Goal: Find specific page/section: Find specific page/section

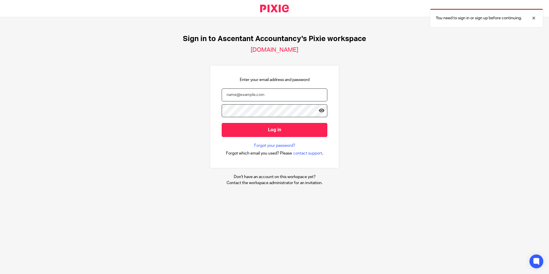
click at [243, 94] on input "email" at bounding box center [275, 94] width 106 height 13
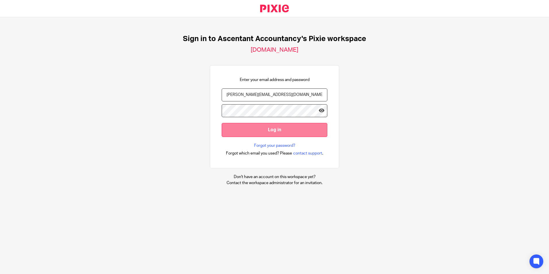
type input "p.white@ascentant.co.uk"
click at [293, 127] on input "Log in" at bounding box center [275, 130] width 106 height 14
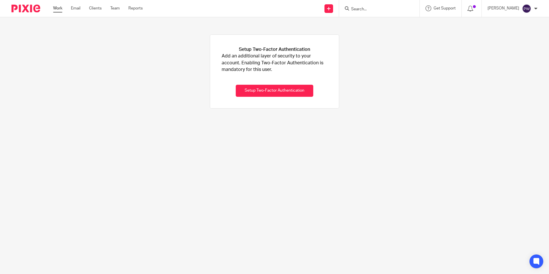
click at [57, 8] on link "Work" at bounding box center [57, 8] width 9 height 6
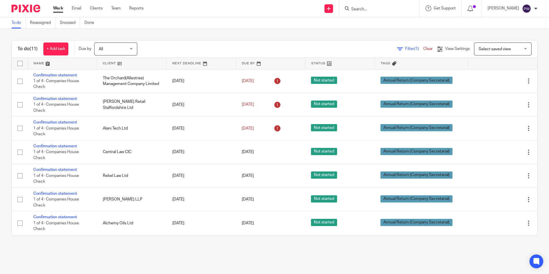
click at [385, 8] on input "Search" at bounding box center [376, 9] width 52 height 5
type input "The Orchard"
click at [379, 24] on link at bounding box center [406, 24] width 114 height 13
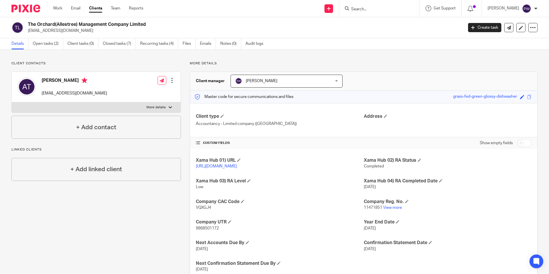
click at [363, 9] on input "Search" at bounding box center [376, 9] width 52 height 5
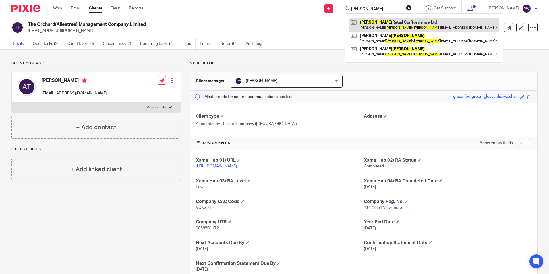
type input "Jackson"
click at [383, 26] on link at bounding box center [423, 24] width 149 height 13
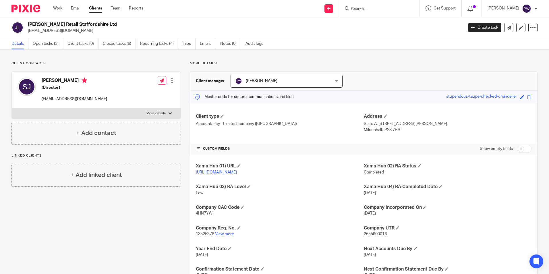
click at [375, 6] on form at bounding box center [380, 8] width 61 height 7
click at [375, 9] on input "Search" at bounding box center [376, 9] width 52 height 5
type input "central"
click at [373, 16] on div "Central Law CIC Russell Mynott < russell.mynott@centrallawcic.co.uk >" at bounding box center [411, 24] width 132 height 22
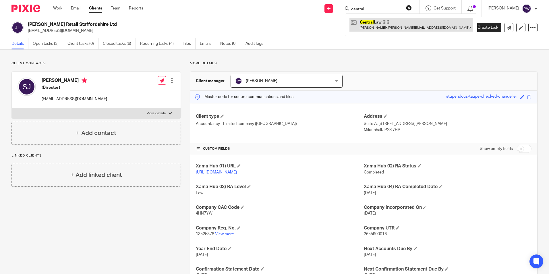
click at [372, 23] on link at bounding box center [410, 24] width 123 height 13
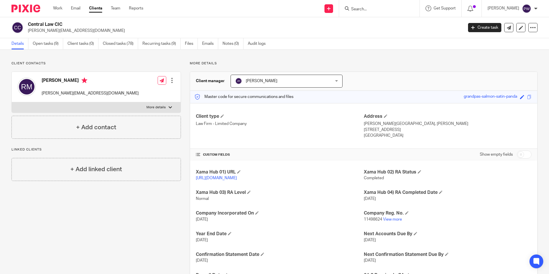
click at [103, 92] on p "[PERSON_NAME][EMAIL_ADDRESS][DOMAIN_NAME]" at bounding box center [90, 93] width 97 height 6
drag, startPoint x: 103, startPoint y: 92, endPoint x: 41, endPoint y: 94, distance: 62.0
click at [41, 94] on div "Russell Mynott russell.mynott@centrallawcic.co.uk Edit contact Create client fr…" at bounding box center [96, 87] width 169 height 30
drag, startPoint x: 41, startPoint y: 94, endPoint x: 46, endPoint y: 94, distance: 4.9
copy p "[PERSON_NAME][EMAIL_ADDRESS][DOMAIN_NAME]"
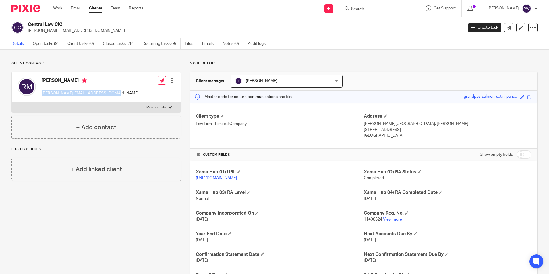
click at [42, 43] on link "Open tasks (9)" at bounding box center [48, 43] width 30 height 11
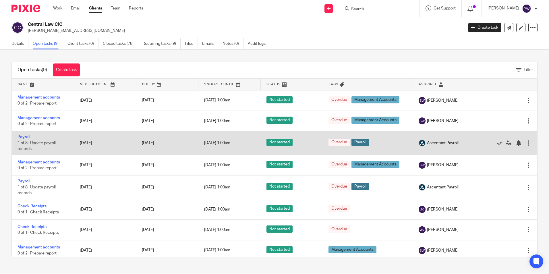
scroll to position [27, 0]
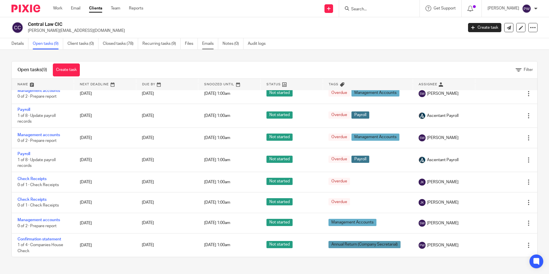
click at [209, 42] on link "Emails" at bounding box center [210, 43] width 16 height 11
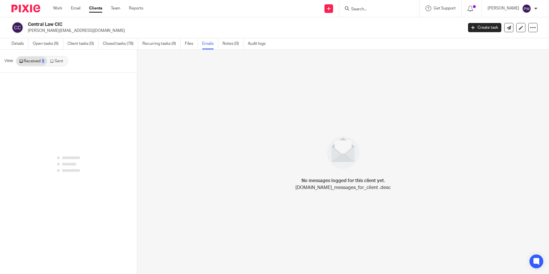
click at [57, 59] on link "Sent" at bounding box center [57, 61] width 20 height 9
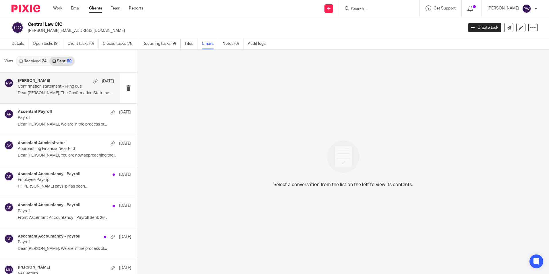
click at [55, 93] on p "Dear Russell, The Confirmation Statement..." at bounding box center [66, 93] width 96 height 5
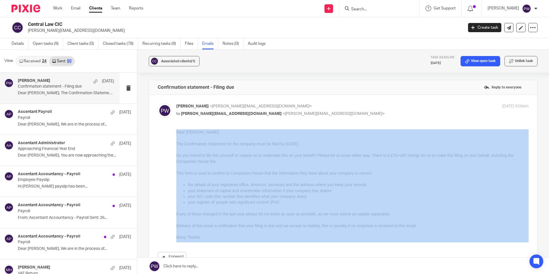
drag, startPoint x: 412, startPoint y: 371, endPoint x: 191, endPoint y: 182, distance: 290.6
drag, startPoint x: 30, startPoint y: 48, endPoint x: 175, endPoint y: 130, distance: 167.2
click at [175, 130] on div "Forward" at bounding box center [343, 195] width 371 height 133
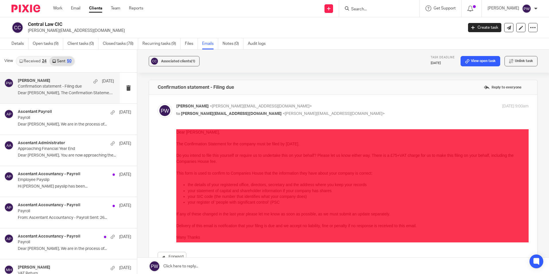
drag, startPoint x: 351, startPoint y: 259, endPoint x: 196, endPoint y: 137, distance: 197.2
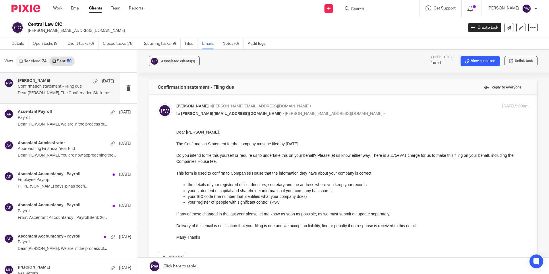
drag, startPoint x: 196, startPoint y: 137, endPoint x: 186, endPoint y: 210, distance: 73.3
click at [193, 213] on p "If any of these changed in the last year please let me know as soon as possible…" at bounding box center [352, 214] width 352 height 6
drag, startPoint x: 193, startPoint y: 222, endPoint x: 197, endPoint y: 227, distance: 6.6
click at [197, 227] on div "Dear Russell, The Confirmation Statement for the company must be filed by 15 Au…" at bounding box center [352, 184] width 352 height 111
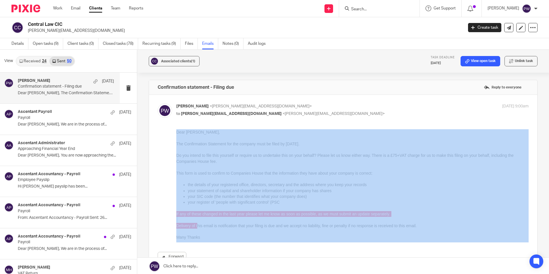
drag, startPoint x: 21, startPoint y: 98, endPoint x: 174, endPoint y: 161, distance: 165.5
click at [173, 158] on div "Forward" at bounding box center [343, 195] width 371 height 133
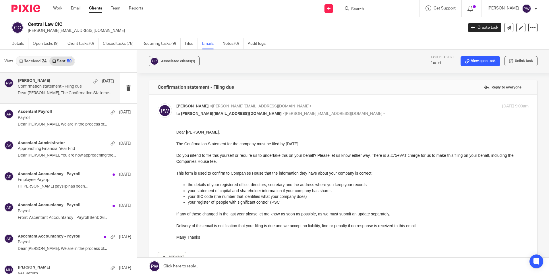
drag, startPoint x: 350, startPoint y: 290, endPoint x: 327, endPoint y: 172, distance: 120.4
drag, startPoint x: 327, startPoint y: 172, endPoint x: 216, endPoint y: 238, distance: 129.3
click at [216, 238] on p "Many Thanks" at bounding box center [352, 237] width 352 height 6
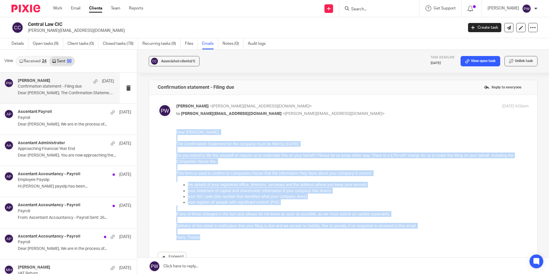
drag, startPoint x: 217, startPoint y: 236, endPoint x: 173, endPoint y: 132, distance: 112.2
click html "Dear Russell, The Confirmation Statement for the company must be filed by 15 Au…"
click at [227, 237] on p "Many Thanks" at bounding box center [352, 237] width 352 height 6
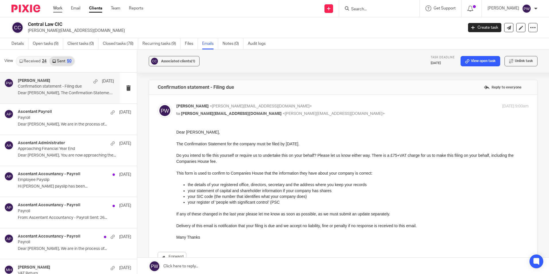
click at [57, 9] on link "Work" at bounding box center [57, 8] width 9 height 6
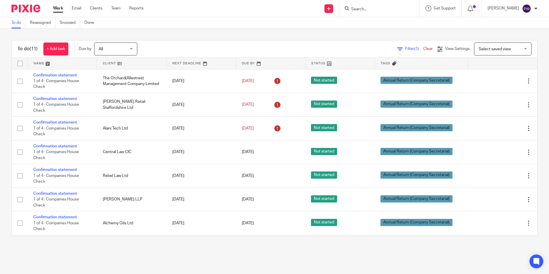
click at [362, 8] on input "Search" at bounding box center [376, 9] width 52 height 5
type input "Motor Summit"
click at [391, 26] on link at bounding box center [397, 24] width 97 height 13
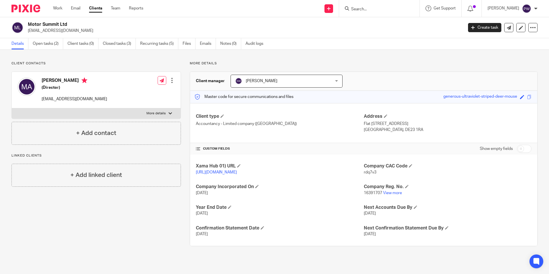
click at [364, 8] on input "Search" at bounding box center [376, 9] width 52 height 5
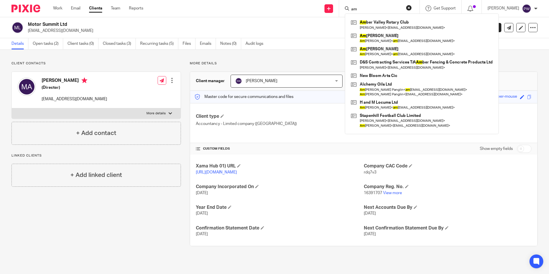
type input "a"
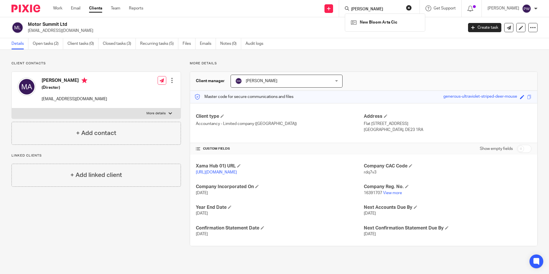
type input "[PERSON_NAME]"
drag, startPoint x: 388, startPoint y: 27, endPoint x: 389, endPoint y: 24, distance: 3.5
click at [388, 27] on div "New Bloom Arts Cic" at bounding box center [385, 22] width 80 height 18
click at [389, 24] on link at bounding box center [384, 22] width 71 height 9
